Goal: Information Seeking & Learning: Understand process/instructions

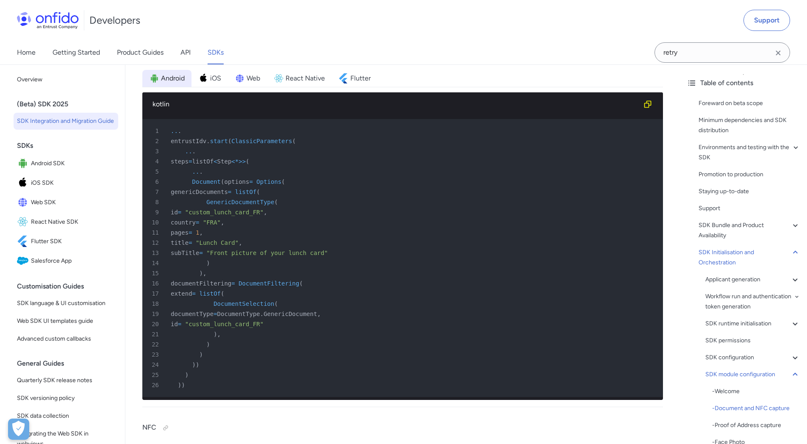
scroll to position [12622, 0]
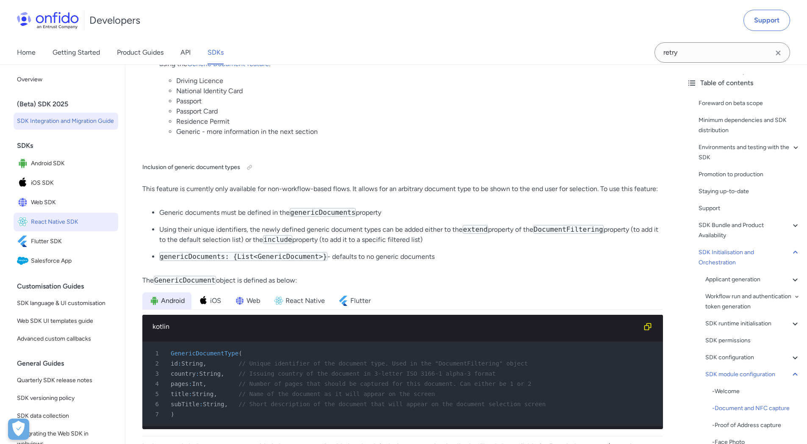
click at [57, 226] on span "React Native SDK" at bounding box center [73, 222] width 84 height 12
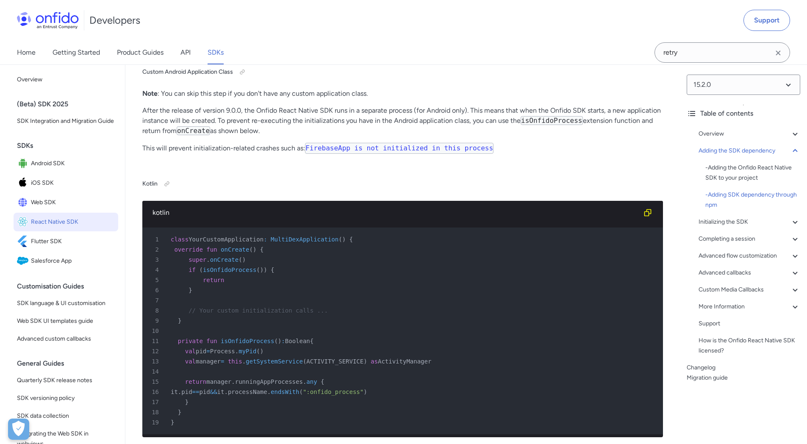
scroll to position [1537, 0]
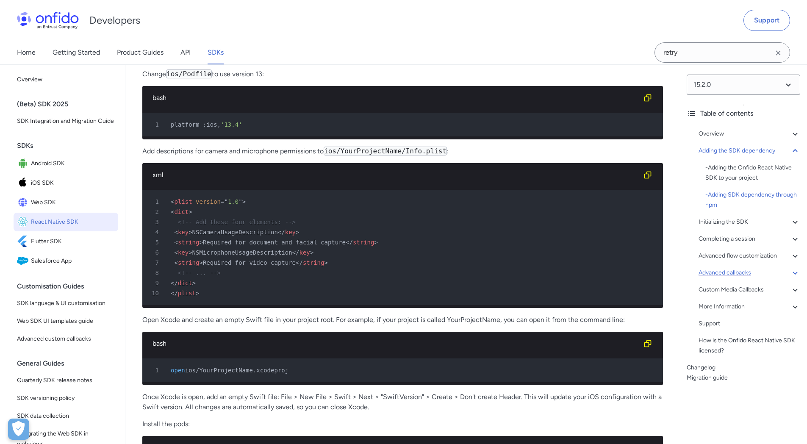
click at [782, 273] on div "Advanced callbacks" at bounding box center [749, 273] width 102 height 10
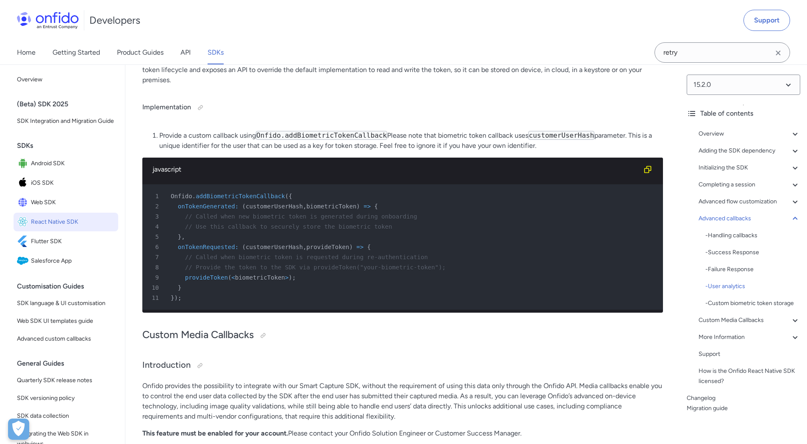
scroll to position [8432, 0]
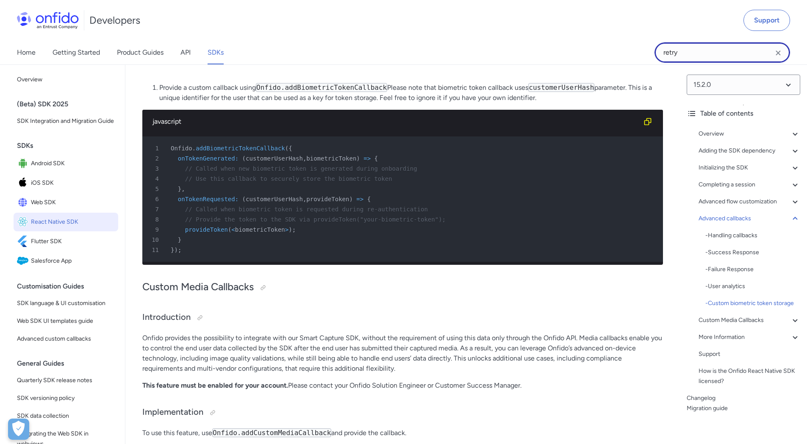
click at [730, 57] on input "retry" at bounding box center [721, 52] width 135 height 20
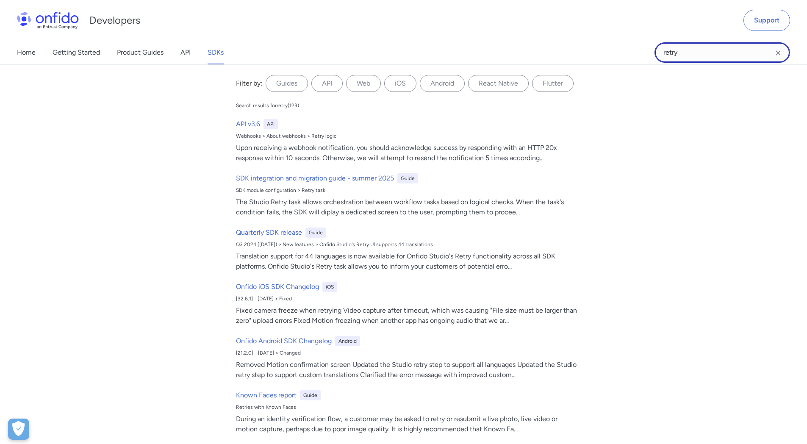
drag, startPoint x: 730, startPoint y: 55, endPoint x: 524, endPoint y: 59, distance: 205.8
click at [524, 59] on div "Home Getting Started Product Guides API SDKs retry retry Filter by: Guides API …" at bounding box center [403, 53] width 807 height 24
click at [693, 46] on input "retry" at bounding box center [721, 52] width 135 height 20
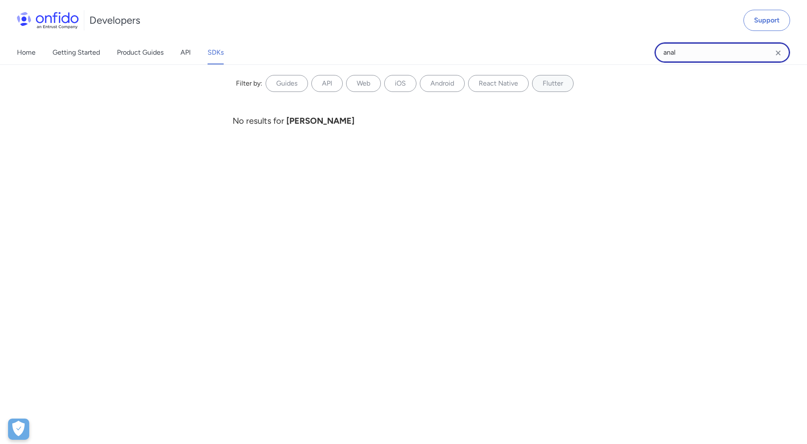
type input "analytics"
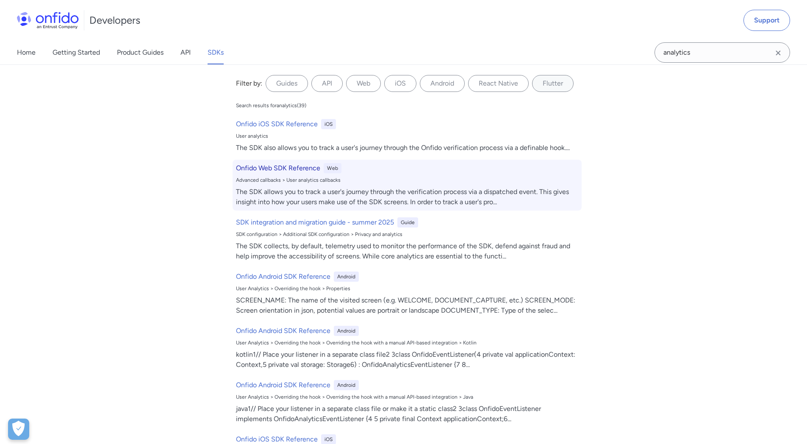
click at [273, 170] on h6 "Onfido Web SDK Reference" at bounding box center [278, 168] width 84 height 10
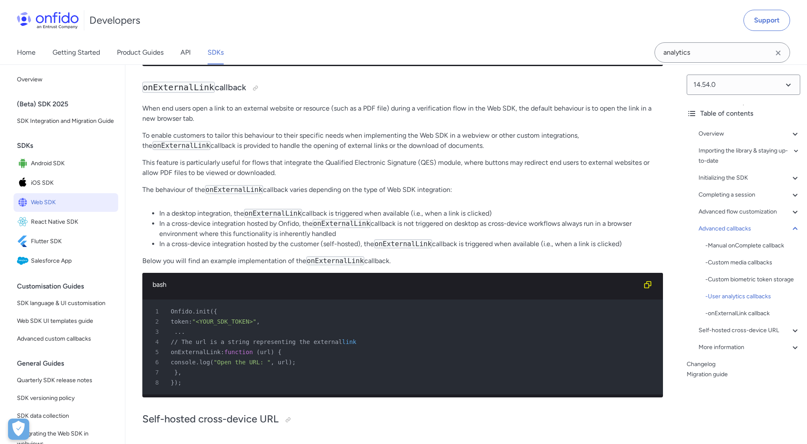
scroll to position [21156, 0]
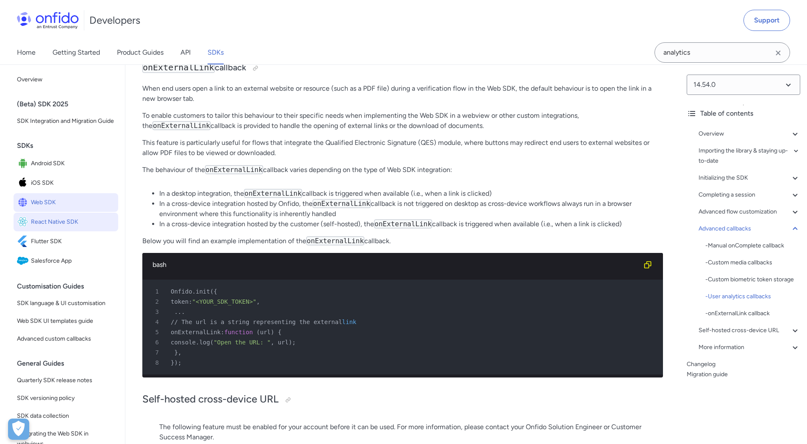
click at [78, 228] on span "React Native SDK" at bounding box center [73, 222] width 84 height 12
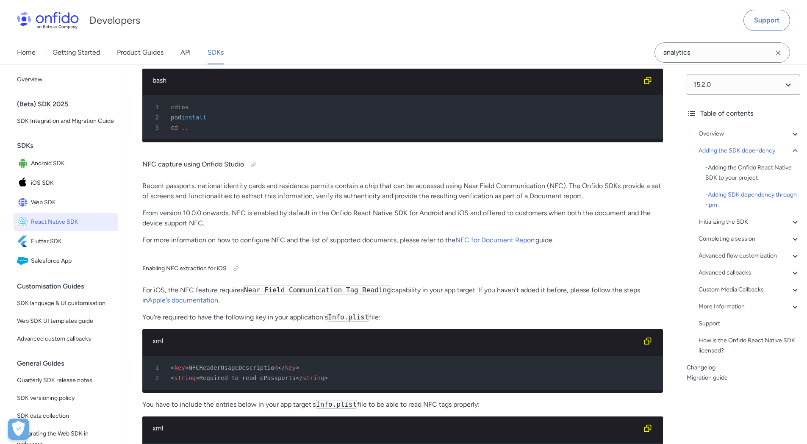
scroll to position [1907, 0]
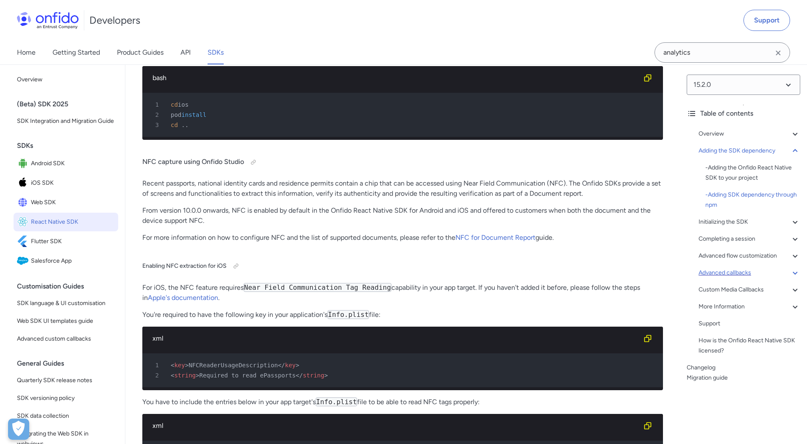
click at [728, 276] on div "Advanced callbacks" at bounding box center [749, 273] width 102 height 10
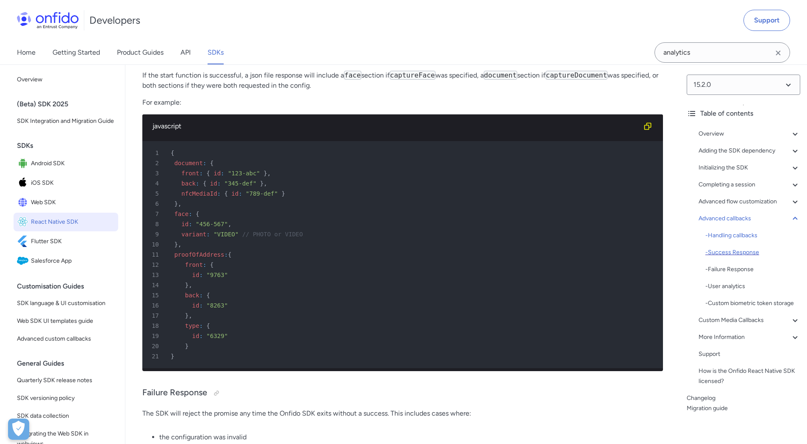
click at [736, 254] on div "- Success Response" at bounding box center [752, 252] width 95 height 10
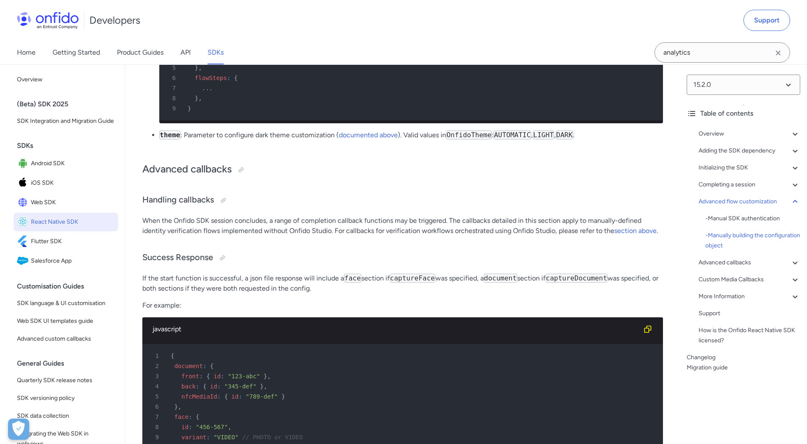
scroll to position [7137, 0]
